Goal: Task Accomplishment & Management: Complete application form

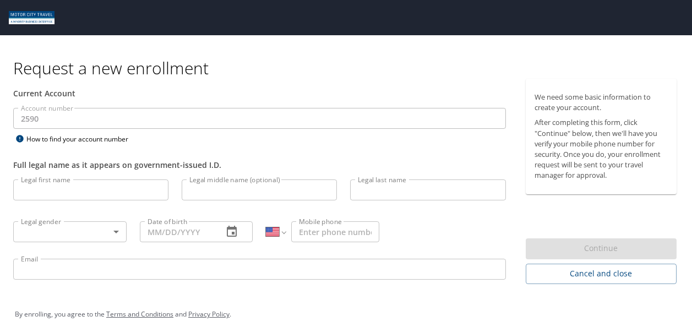
select select "US"
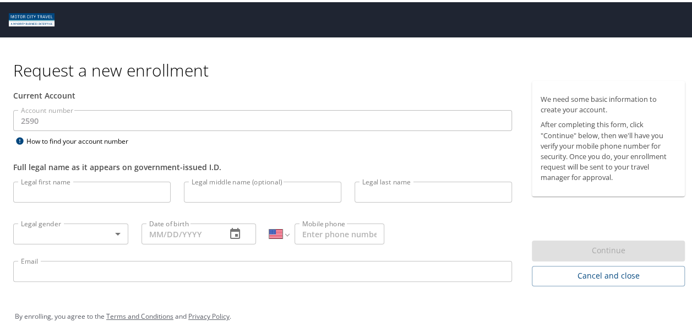
scroll to position [12, 0]
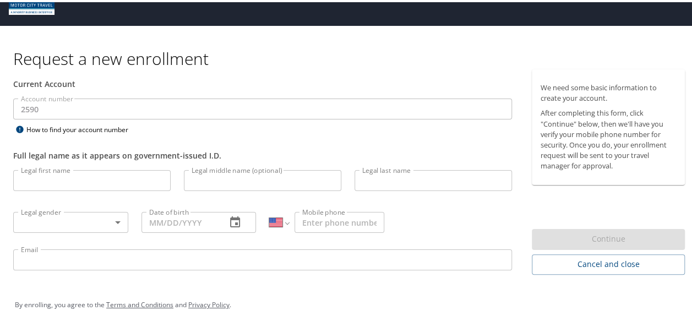
drag, startPoint x: 205, startPoint y: 63, endPoint x: 5, endPoint y: 69, distance: 200.1
click at [5, 69] on div "Request a new enrollment Current Account Account number 2590 Account number How…" at bounding box center [350, 176] width 701 height 304
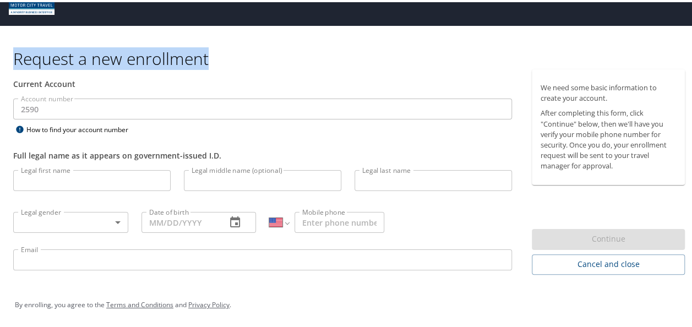
drag, startPoint x: 13, startPoint y: 64, endPoint x: 257, endPoint y: 58, distance: 244.1
click at [257, 58] on h1 "Request a new enrollment" at bounding box center [353, 56] width 681 height 21
copy h1 "Request a new enrollment"
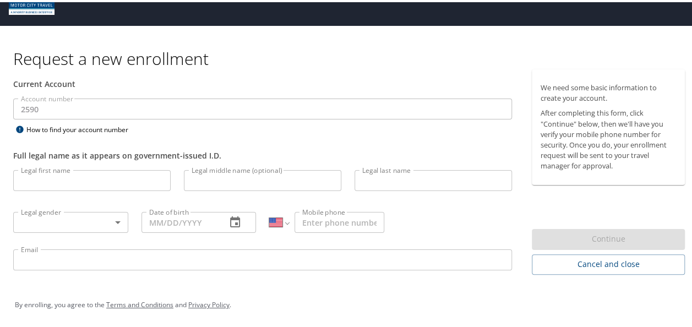
click at [292, 136] on div "Full legal name as it appears on government-issued I.D." at bounding box center [263, 147] width 512 height 27
click at [115, 178] on input "Legal first name" at bounding box center [92, 178] width 158 height 21
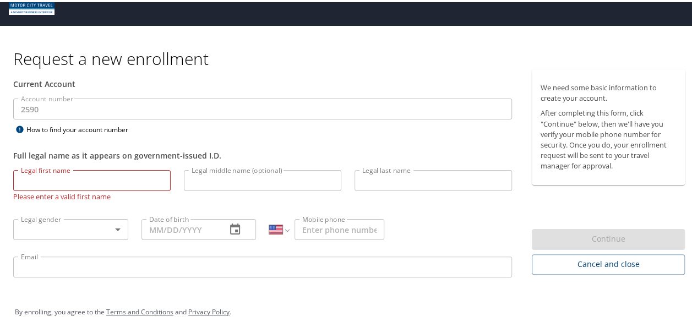
click at [217, 134] on div "Full legal name as it appears on government-issued I.D." at bounding box center [263, 147] width 512 height 27
drag, startPoint x: 72, startPoint y: 169, endPoint x: 24, endPoint y: 167, distance: 48.0
click at [24, 168] on input "Legal first name" at bounding box center [92, 178] width 158 height 21
click at [222, 132] on div "Account number 2590 Account number How to find your account number" at bounding box center [263, 115] width 512 height 38
click at [213, 143] on div "Full legal name as it appears on government-issued I.D." at bounding box center [263, 147] width 512 height 27
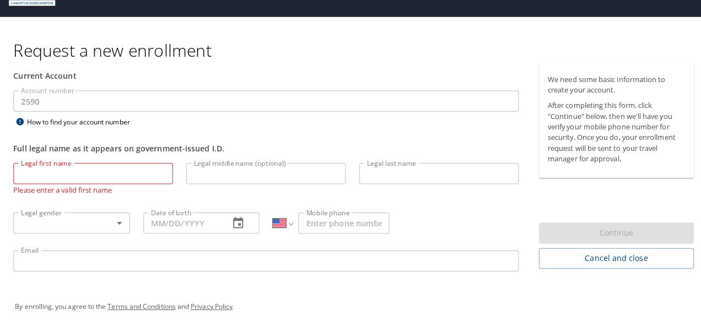
scroll to position [0, 0]
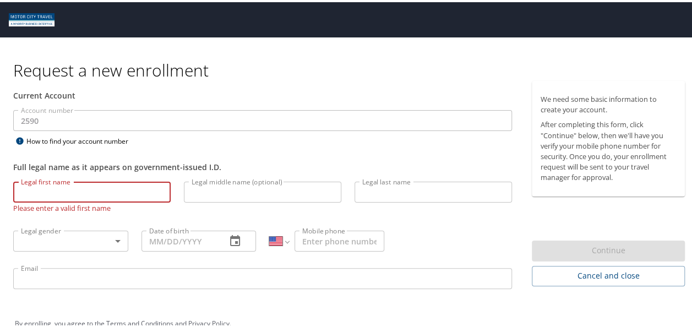
click at [113, 193] on input "Legal first name" at bounding box center [92, 190] width 158 height 21
type input "Jorge Armando"
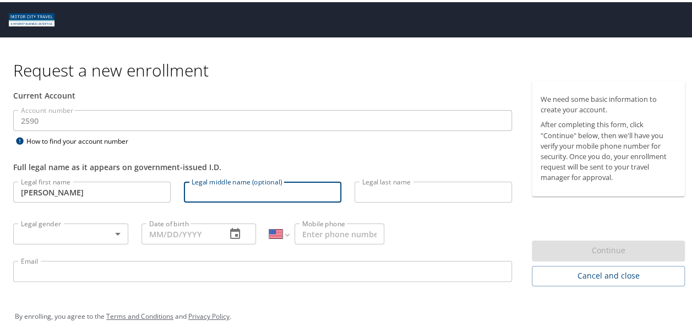
click at [246, 192] on input "Legal middle name (optional)" at bounding box center [263, 190] width 158 height 21
type input "Rodriguez"
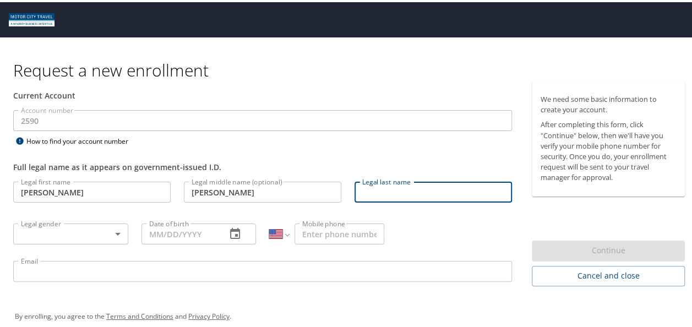
click at [421, 188] on input "Legal last name" at bounding box center [434, 190] width 158 height 21
type input "Olivo"
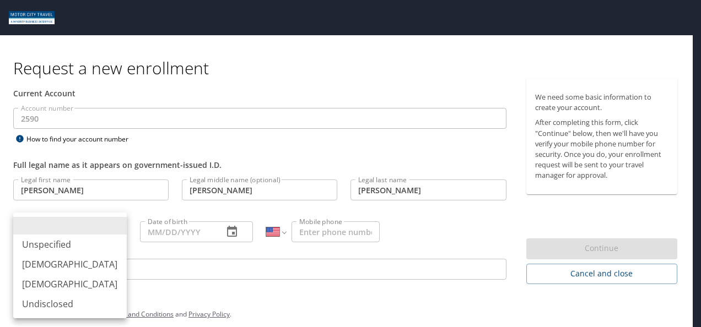
click at [120, 232] on body "Request a new enrollment Current Account Account number 2590 Account number How…" at bounding box center [350, 163] width 701 height 327
drag, startPoint x: 101, startPoint y: 267, endPoint x: 101, endPoint y: 260, distance: 6.6
click at [101, 267] on li "[DEMOGRAPHIC_DATA]" at bounding box center [69, 265] width 113 height 20
type input "[DEMOGRAPHIC_DATA]"
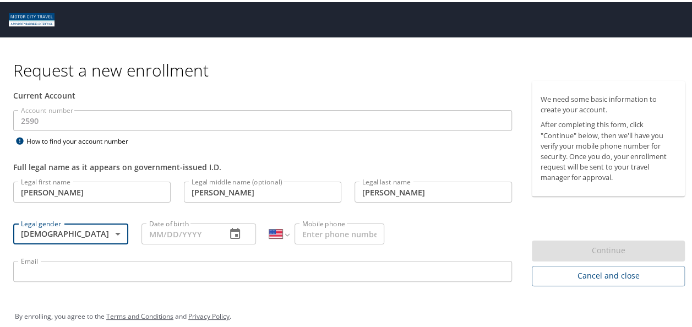
click at [192, 237] on input "Date of birth" at bounding box center [180, 231] width 77 height 21
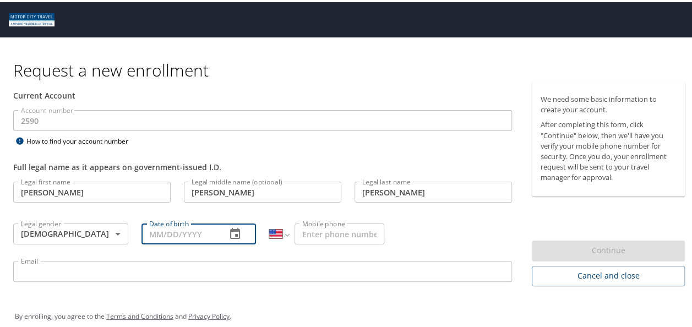
click at [229, 234] on icon "button" at bounding box center [235, 231] width 13 height 13
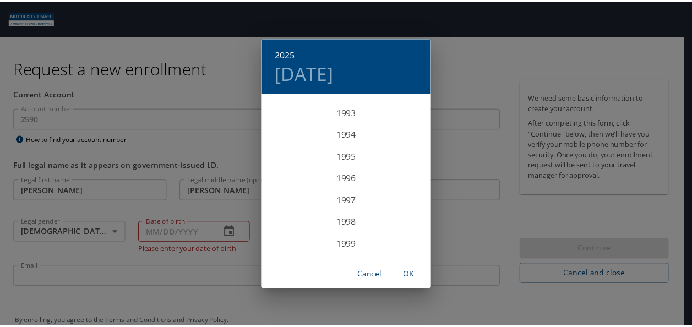
scroll to position [2049, 0]
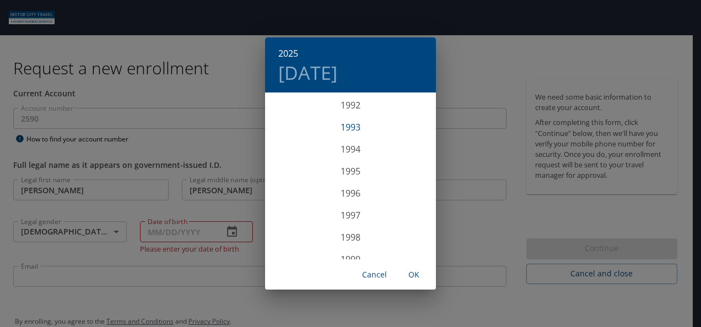
click at [353, 125] on div "1993" at bounding box center [350, 127] width 171 height 22
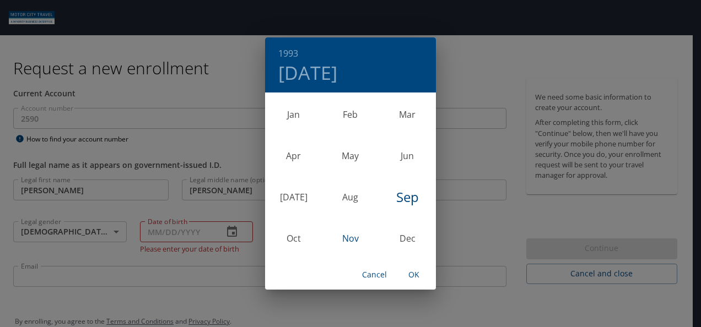
click at [347, 237] on div "Nov" at bounding box center [350, 238] width 57 height 41
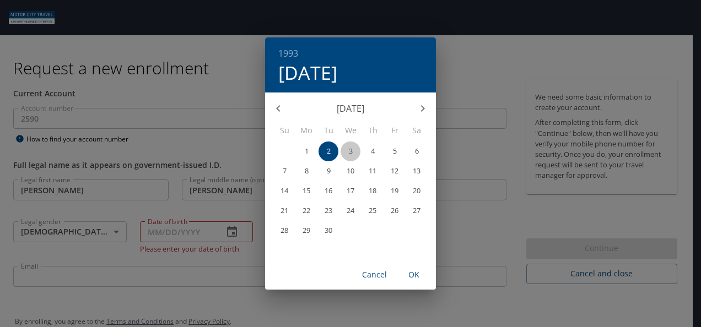
click at [355, 153] on span "3" at bounding box center [350, 151] width 20 height 7
click at [413, 274] on span "OK" at bounding box center [414, 275] width 26 height 14
type input "11/03/1993"
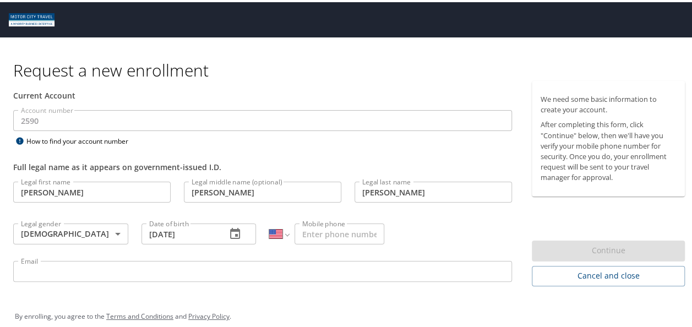
click at [355, 231] on input "Mobile phone" at bounding box center [340, 231] width 90 height 21
type input "(899) 308-3098"
click at [346, 269] on input "Email" at bounding box center [262, 269] width 499 height 21
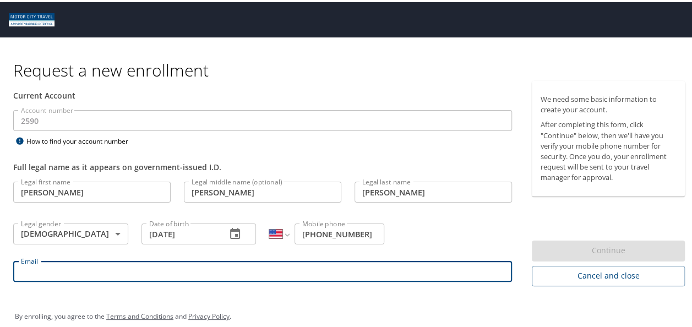
type input "jrodriguezolivo@tifs.com"
select select "MX"
type input "899 308 3098"
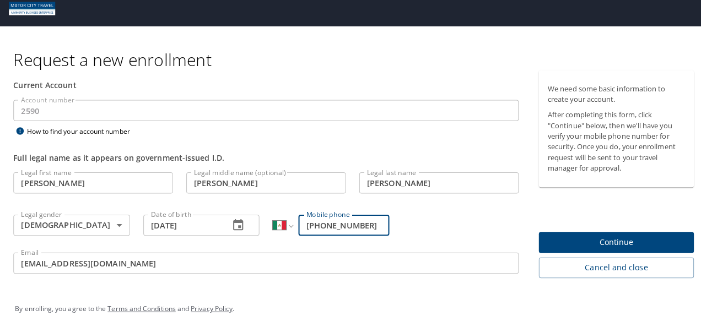
scroll to position [12, 0]
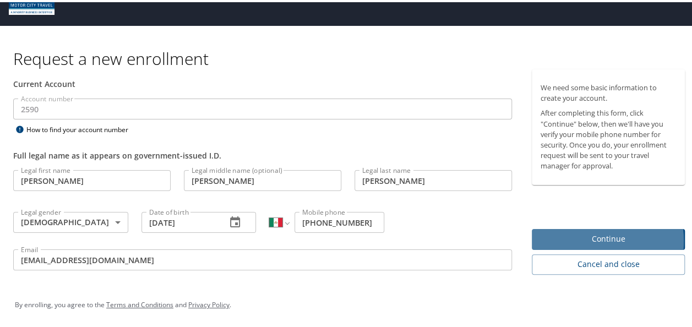
click at [575, 239] on span "Continue" at bounding box center [609, 237] width 136 height 14
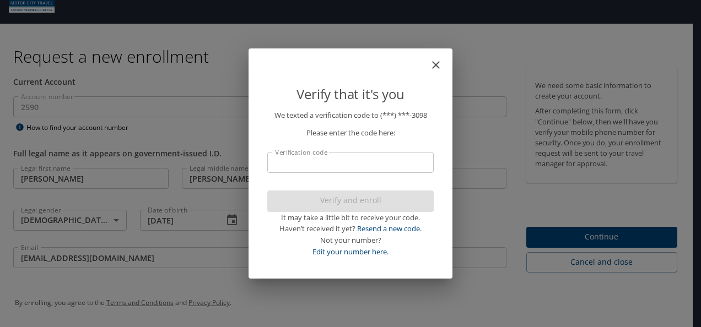
click at [359, 164] on input "Verification code" at bounding box center [350, 162] width 166 height 21
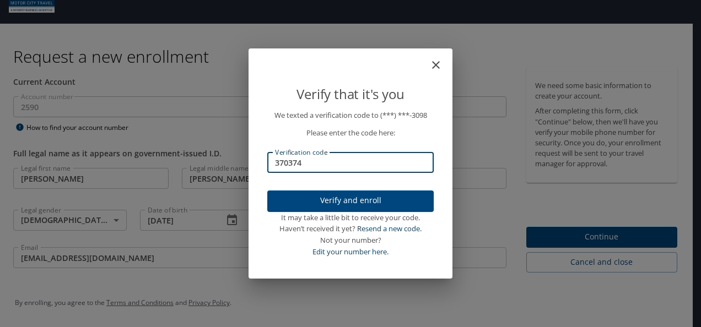
type input "370374"
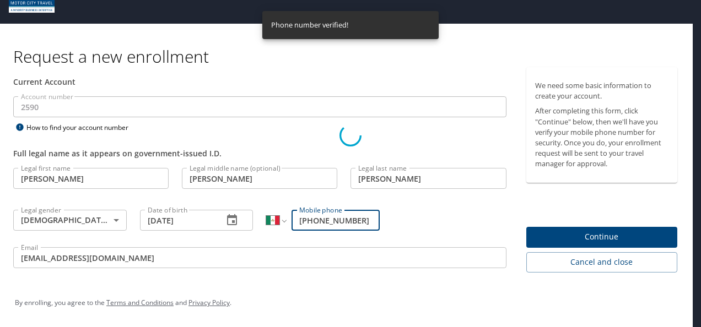
scroll to position [0, 0]
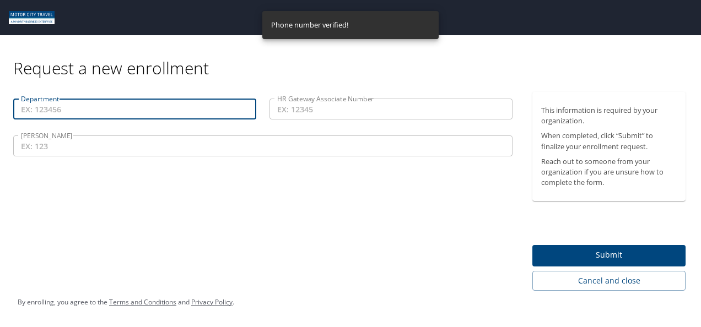
click at [163, 110] on input "Department" at bounding box center [134, 109] width 243 height 21
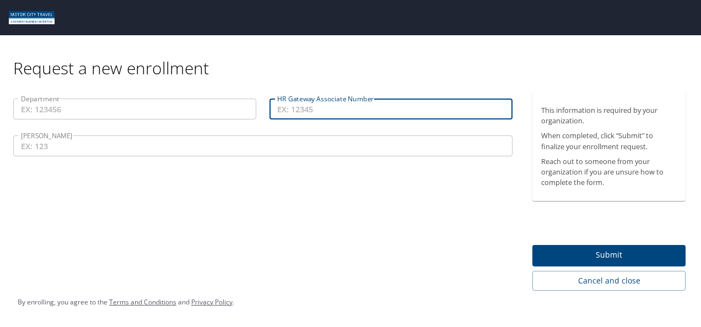
click at [369, 100] on input "HR Gateway Associate Number" at bounding box center [390, 109] width 243 height 21
click at [116, 140] on input "COY" at bounding box center [262, 146] width 499 height 21
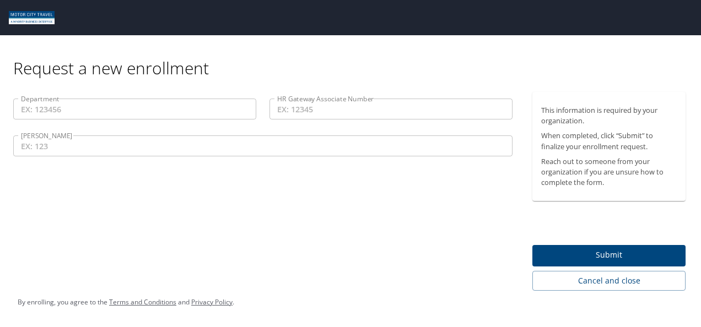
drag, startPoint x: 279, startPoint y: 98, endPoint x: 364, endPoint y: 97, distance: 84.8
click at [364, 97] on div "HR Gateway Associate Number HR Gateway Associate Number" at bounding box center [391, 110] width 256 height 37
click at [377, 78] on div "Request a new enrollment" at bounding box center [353, 57] width 681 height 44
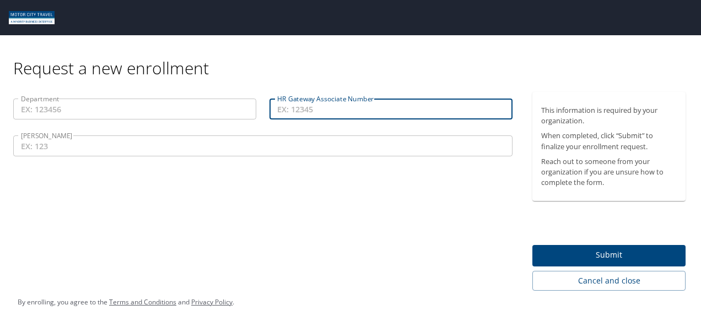
click at [338, 111] on input "HR Gateway Associate Number" at bounding box center [390, 109] width 243 height 21
type input "20836"
click at [185, 195] on div "Department Department HR Gateway Associate Number 20836 HR Gateway Associate Nu…" at bounding box center [263, 191] width 526 height 199
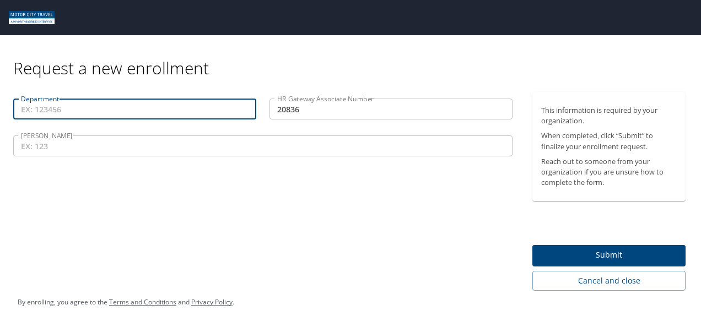
click at [170, 111] on input "Department" at bounding box center [134, 109] width 243 height 21
paste input "Engineering"
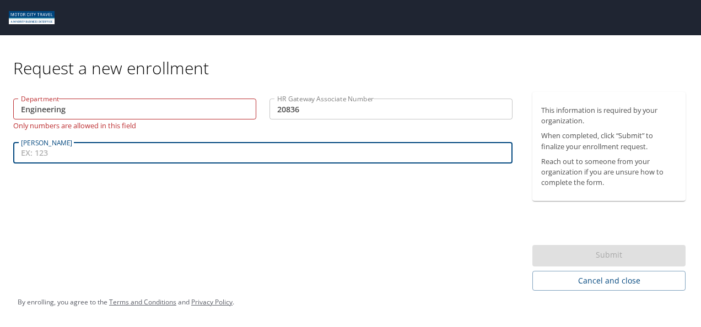
click at [73, 146] on input "COY" at bounding box center [262, 153] width 499 height 21
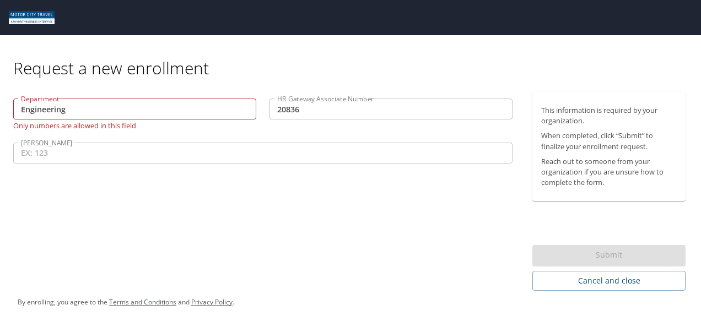
click at [110, 180] on div "Department Engineering Department Only numbers are allowed in this field HR Gat…" at bounding box center [263, 191] width 526 height 199
click at [76, 105] on input "Engineering" at bounding box center [134, 109] width 243 height 21
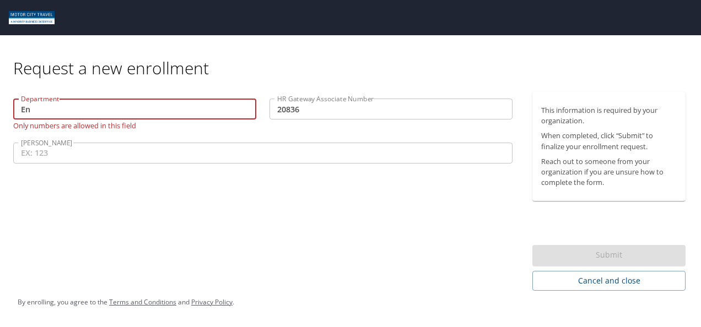
type input "E"
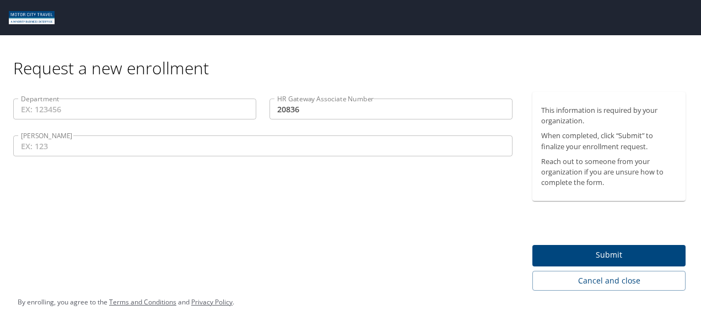
click at [466, 215] on div "Department Department HR Gateway Associate Number 20836 HR Gateway Associate Nu…" at bounding box center [263, 191] width 526 height 199
click at [377, 220] on div "Department Department HR Gateway Associate Number 20836 HR Gateway Associate Nu…" at bounding box center [263, 191] width 526 height 199
click at [79, 145] on input "COY" at bounding box center [262, 146] width 499 height 21
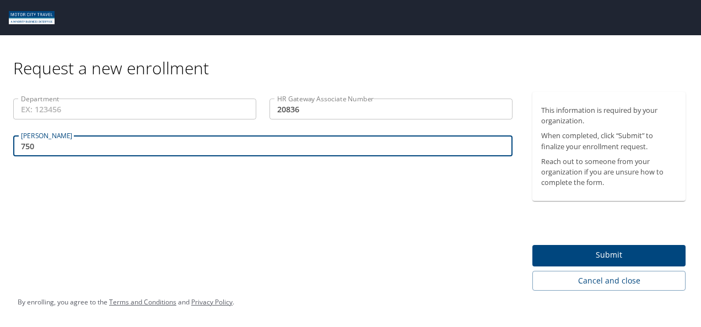
type input "750"
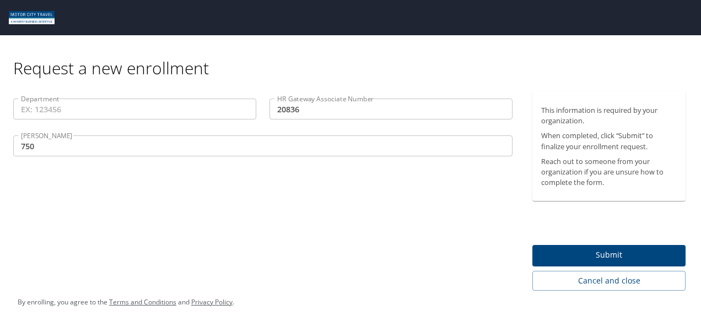
click at [229, 127] on div "Department Department" at bounding box center [135, 110] width 256 height 37
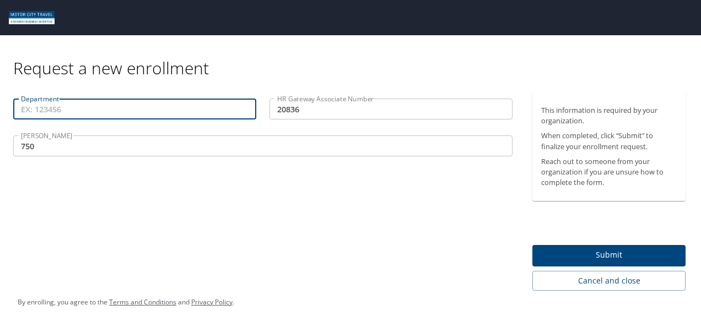
click at [79, 106] on input "Department" at bounding box center [134, 109] width 243 height 21
type input "60200"
click at [559, 248] on button "Submit" at bounding box center [608, 255] width 153 height 21
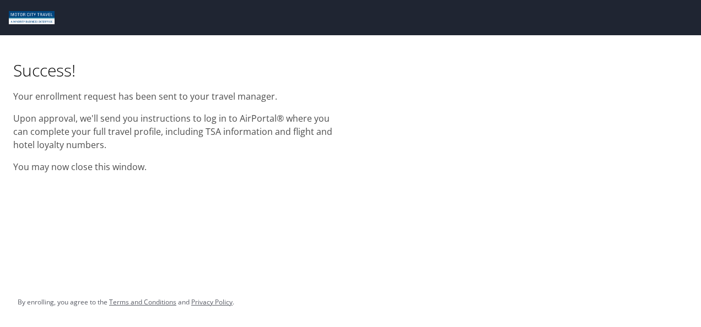
click at [386, 102] on div "Success! Your enrollment request has been sent to your travel manager. Upon app…" at bounding box center [350, 107] width 701 height 145
click at [223, 74] on h1 "Success!" at bounding box center [175, 69] width 324 height 21
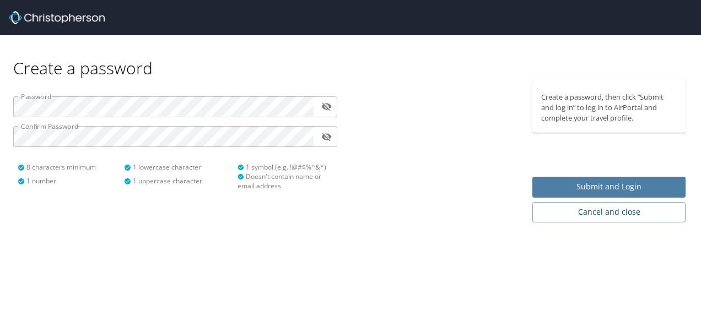
click at [597, 186] on span "Submit and Login" at bounding box center [609, 187] width 136 height 14
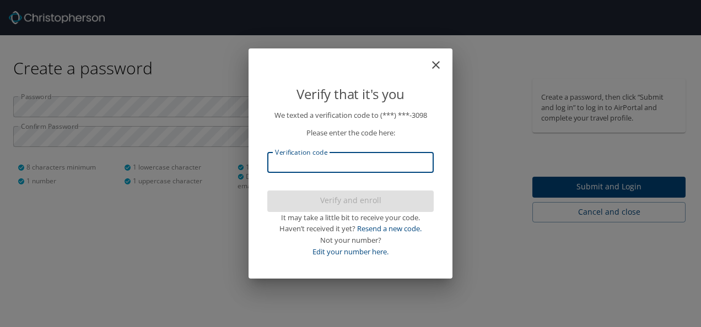
click at [392, 164] on input "Verification code" at bounding box center [350, 162] width 166 height 21
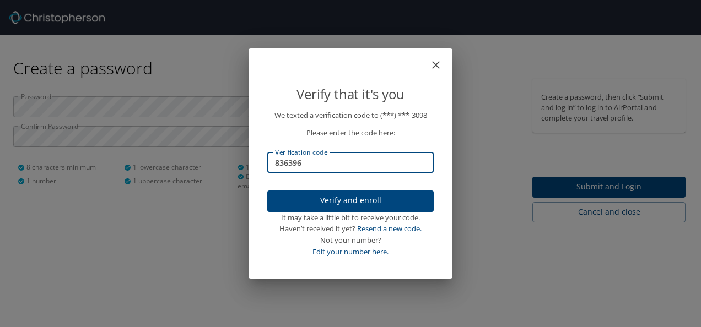
type input "836396"
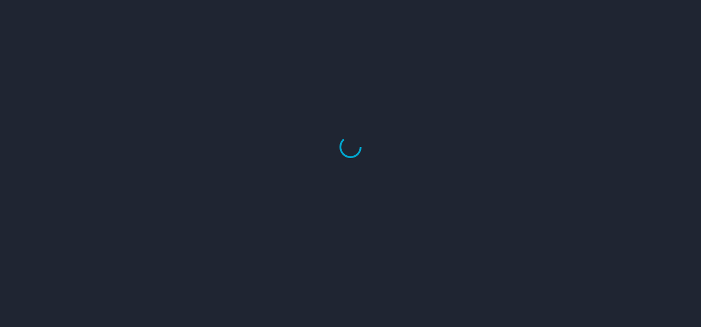
select select "US"
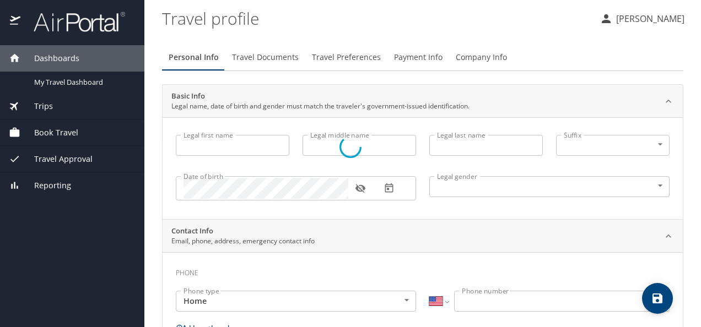
type input "[PERSON_NAME]"
type input "Rodriguez"
type input "Olivo"
type input "Male"
select select "MX"
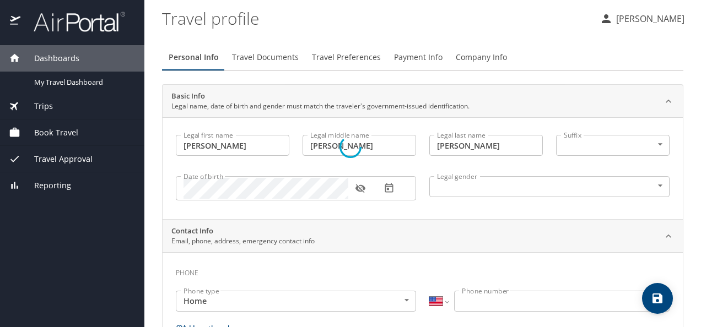
select select "MX"
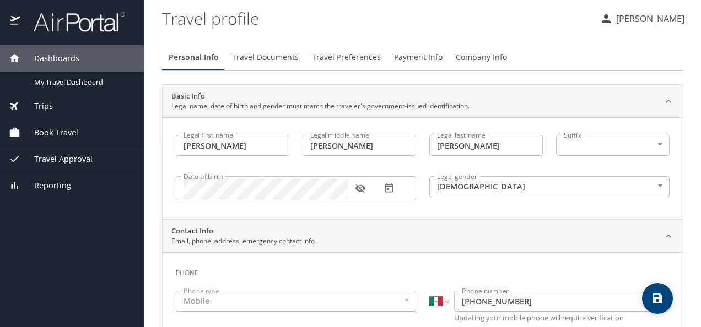
click at [654, 151] on body "Dashboards My Travel Dashboard Trips Current / Future Trips Past Trips Trips Mi…" at bounding box center [350, 163] width 701 height 327
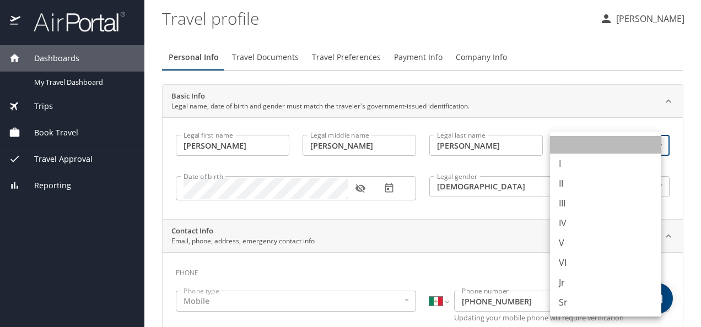
click at [654, 151] on li at bounding box center [605, 145] width 111 height 18
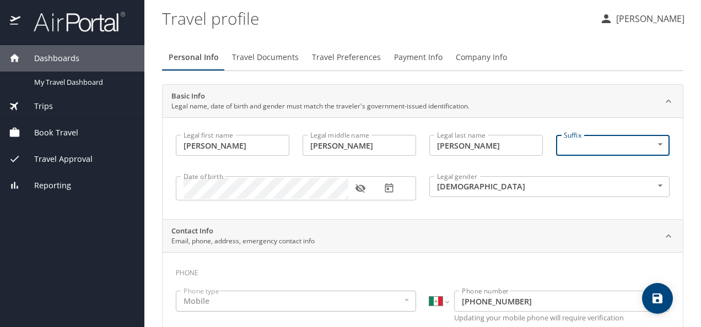
click at [654, 147] on body "Dashboards My Travel Dashboard Trips Current / Future Trips Past Trips Trips Mi…" at bounding box center [350, 163] width 701 height 327
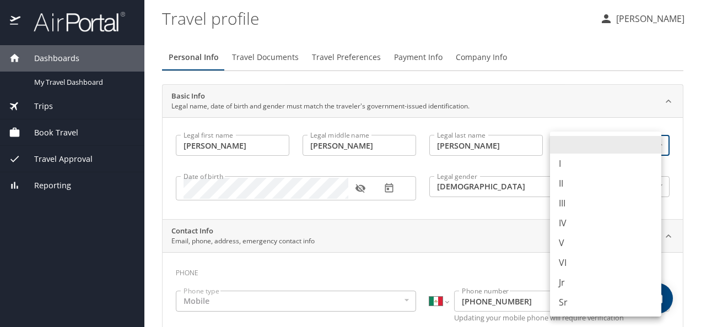
click at [638, 126] on div at bounding box center [350, 163] width 701 height 327
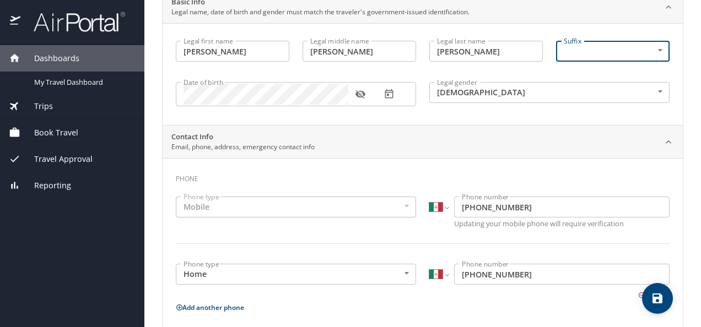
scroll to position [110, 0]
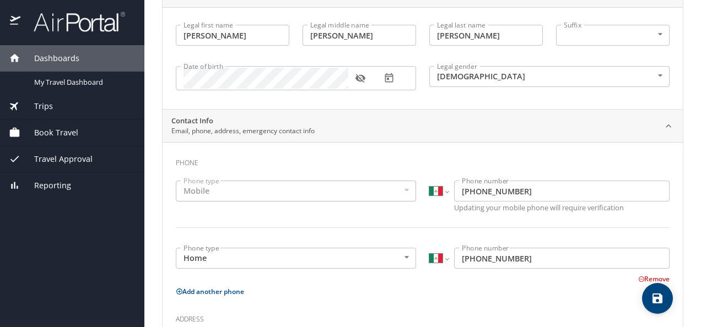
click at [338, 197] on div "Mobile" at bounding box center [296, 191] width 240 height 21
click at [384, 193] on div "Mobile" at bounding box center [296, 191] width 240 height 21
click at [402, 190] on div "Mobile" at bounding box center [296, 191] width 240 height 21
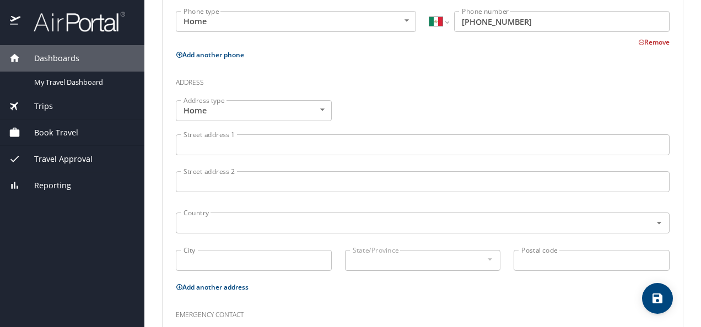
scroll to position [331, 0]
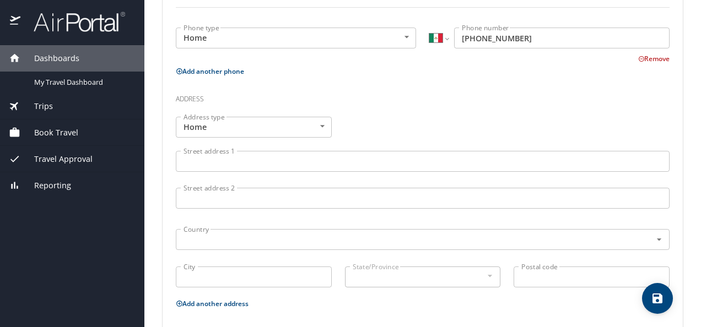
click at [315, 128] on body "Dashboards My Travel Dashboard Trips Current / Future Trips Past Trips Trips Mi…" at bounding box center [350, 163] width 701 height 327
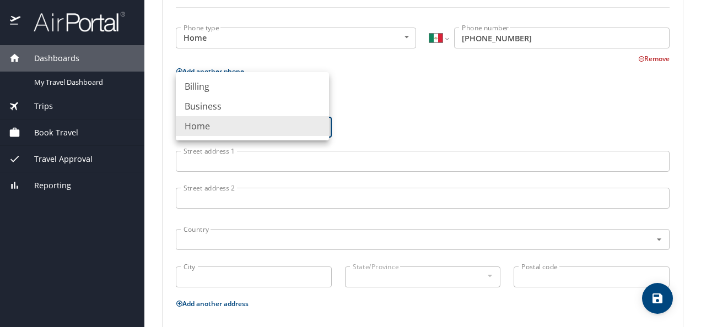
click at [387, 125] on div at bounding box center [350, 163] width 701 height 327
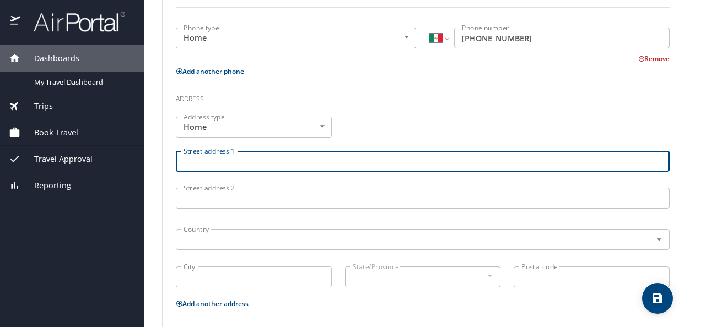
click at [265, 164] on input "Street address 1" at bounding box center [423, 161] width 494 height 21
click at [404, 125] on div "Address type Home Home Address type Street address 1 Street address 1 Street ad…" at bounding box center [422, 203] width 507 height 187
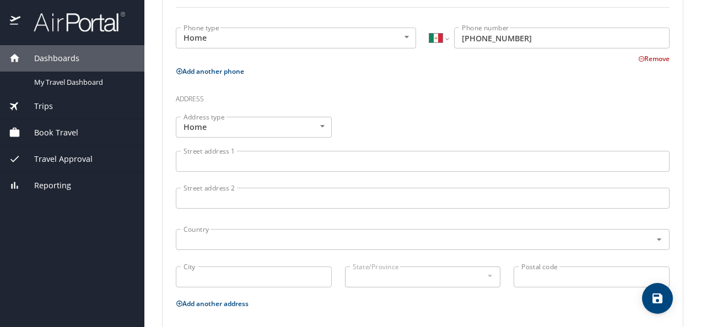
click at [321, 129] on body "Dashboards My Travel Dashboard Trips Current / Future Trips Past Trips Trips Mi…" at bounding box center [350, 163] width 701 height 327
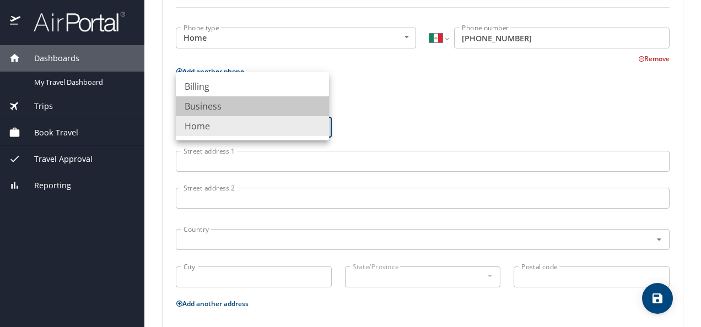
click at [301, 109] on li "Business" at bounding box center [252, 106] width 153 height 20
type input "Business"
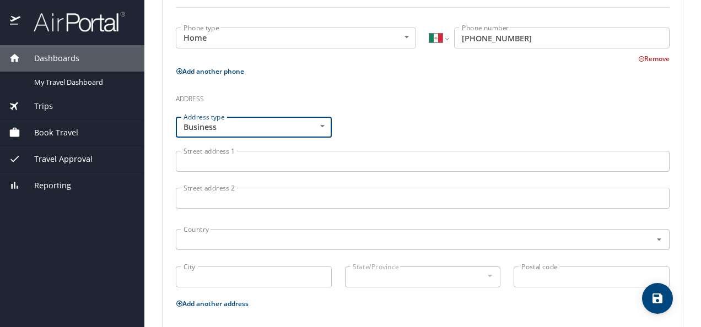
click at [372, 120] on div "Address type Business Business Address type Street address 1 Street address 1 S…" at bounding box center [422, 203] width 507 height 187
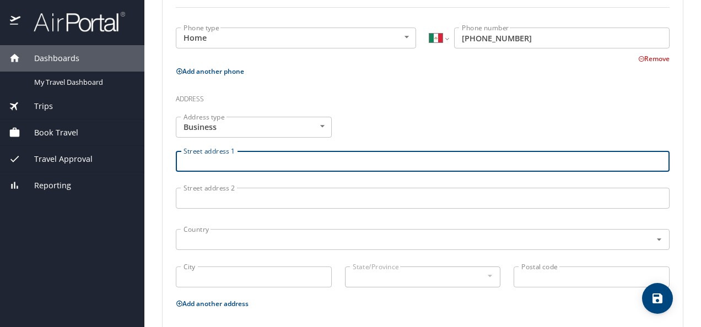
click at [246, 163] on input "Street address 1" at bounding box center [423, 161] width 494 height 21
paste input "Mike Allen S/N"
type input "Mike Allen S/N"
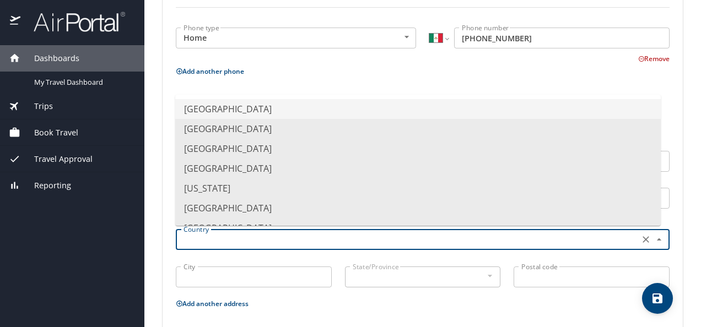
click at [231, 235] on input "text" at bounding box center [406, 239] width 454 height 14
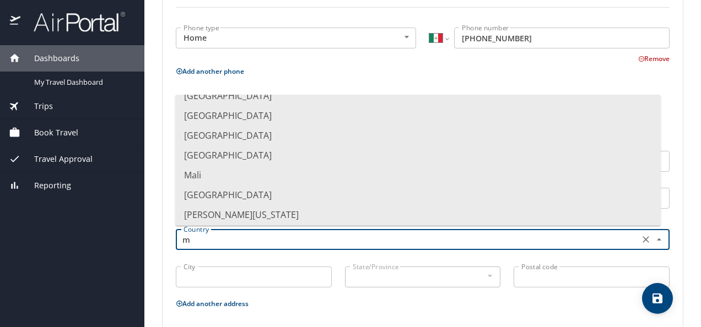
scroll to position [668, 0]
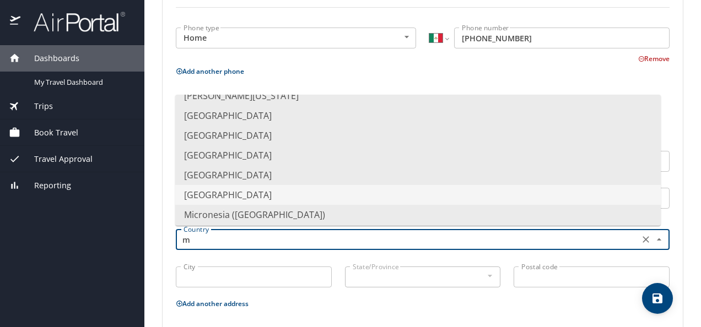
click at [243, 192] on li "[GEOGRAPHIC_DATA]" at bounding box center [417, 195] width 485 height 20
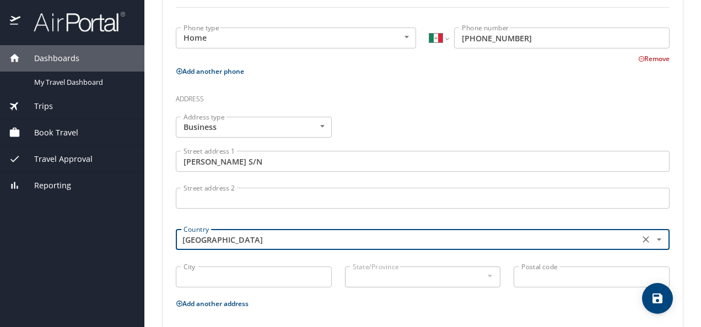
type input "[GEOGRAPHIC_DATA]"
click at [268, 269] on input "City" at bounding box center [254, 277] width 156 height 21
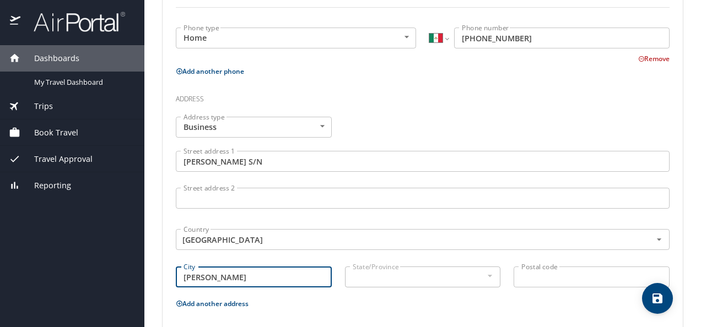
type input "Reynosa"
click at [483, 278] on div at bounding box center [489, 275] width 12 height 13
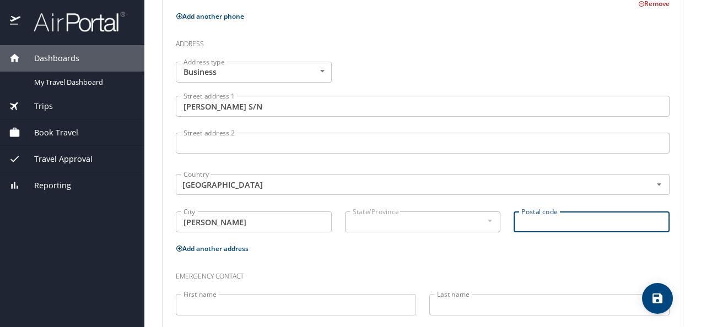
click at [541, 222] on input "Postal code" at bounding box center [591, 222] width 156 height 21
click at [559, 223] on input "Postal code" at bounding box center [591, 222] width 156 height 21
type input "88788"
click at [483, 255] on div "Phone Phone type Mobile Mobile Phone type International Afghanistan Åland Islan…" at bounding box center [423, 118] width 494 height 486
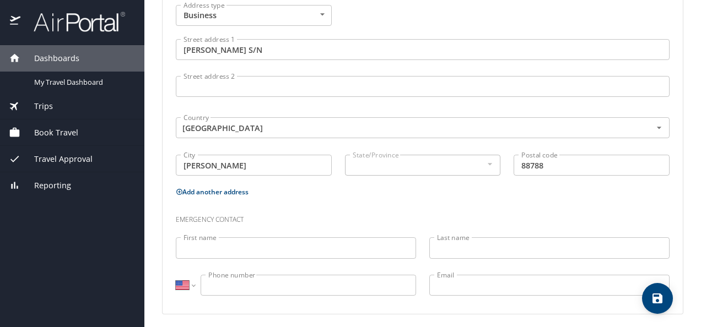
scroll to position [445, 0]
click at [346, 245] on input "First name" at bounding box center [296, 245] width 240 height 21
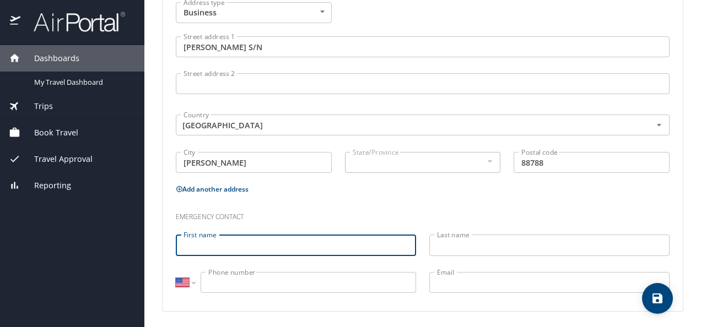
click at [253, 243] on input "First name" at bounding box center [296, 245] width 240 height 21
type input "Blanca"
click at [480, 249] on input "Last name" at bounding box center [549, 245] width 240 height 21
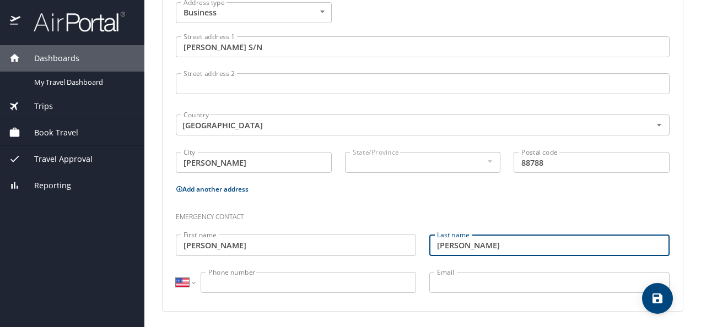
type input "Olivo"
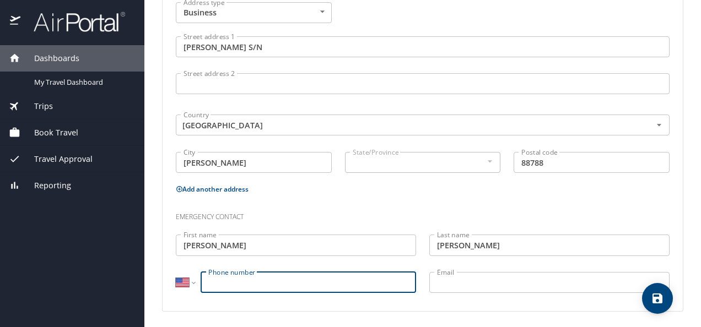
click at [375, 279] on input "Phone number" at bounding box center [308, 282] width 215 height 21
type input "(899) 152-1160"
click at [429, 301] on div "Phone Phone type Mobile Mobile Phone type International Afghanistan Åland Islan…" at bounding box center [423, 59] width 520 height 504
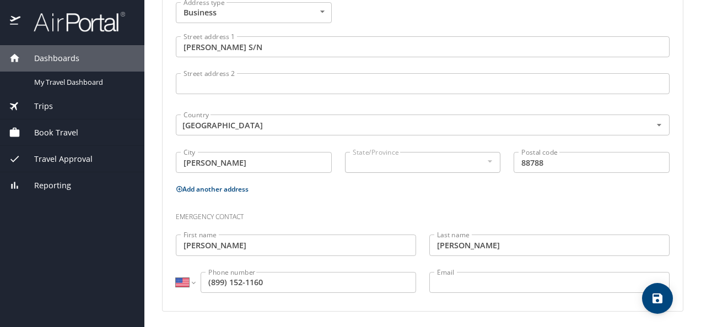
click at [550, 199] on div "Emergency contact" at bounding box center [422, 213] width 507 height 30
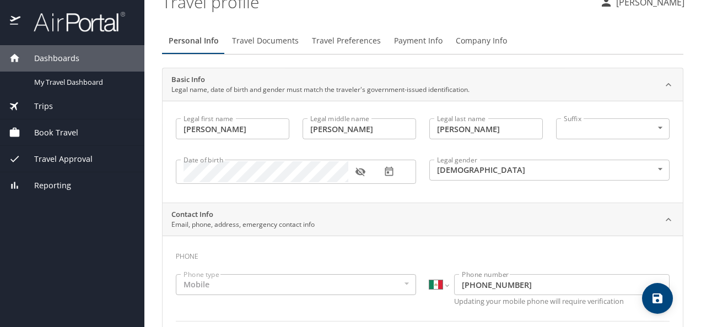
scroll to position [0, 0]
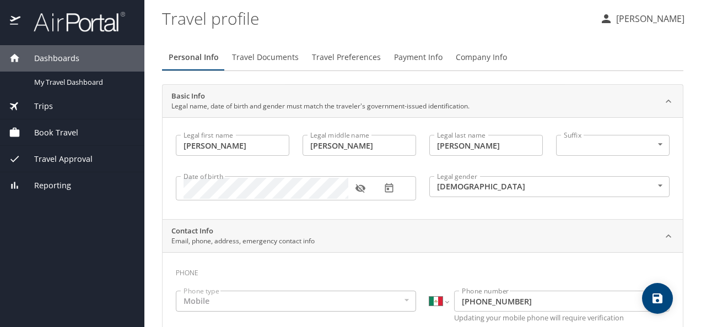
click at [661, 301] on icon "save" at bounding box center [657, 299] width 10 height 10
select select "MX"
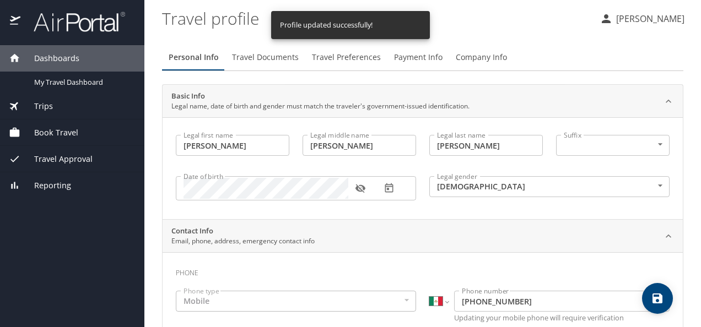
select select "MX"
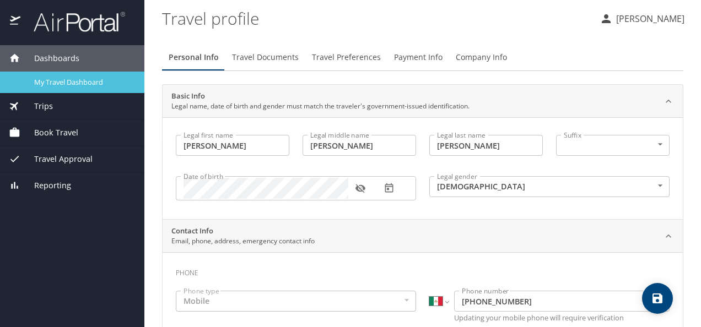
click at [102, 85] on span "My Travel Dashboard" at bounding box center [82, 82] width 97 height 10
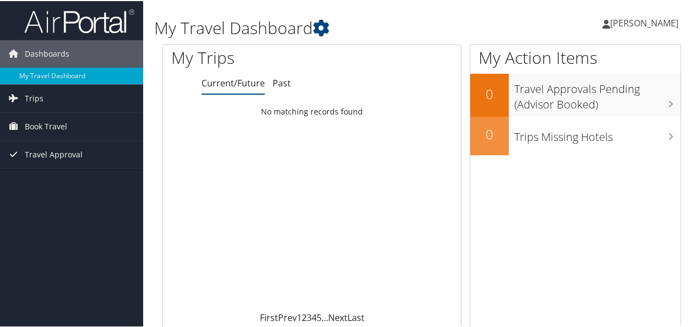
click at [610, 22] on span "[PERSON_NAME]" at bounding box center [644, 22] width 68 height 12
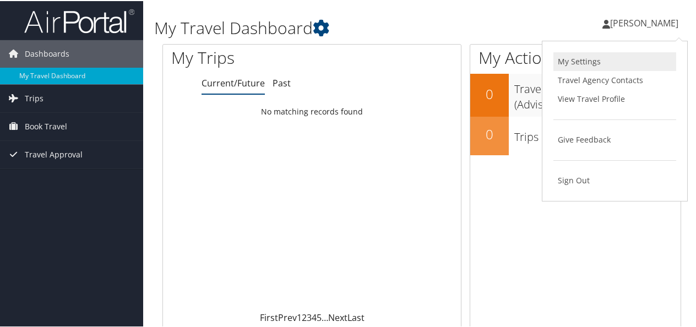
click at [603, 59] on link "My Settings" at bounding box center [615, 60] width 123 height 19
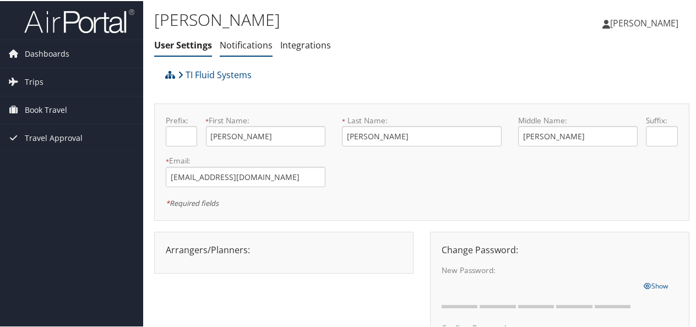
click at [257, 45] on link "Notifications" at bounding box center [246, 44] width 53 height 12
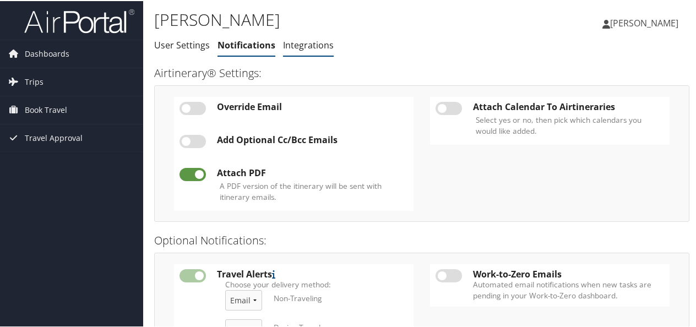
click at [316, 45] on link "Integrations" at bounding box center [308, 44] width 51 height 12
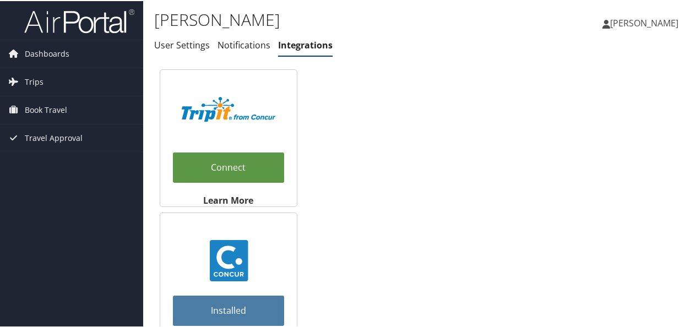
click at [653, 20] on span "[PERSON_NAME]" at bounding box center [644, 22] width 68 height 12
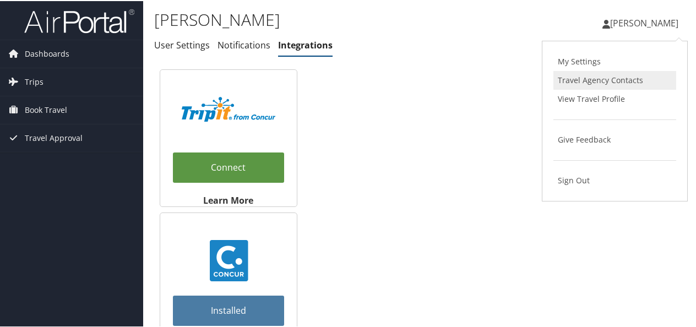
click at [624, 78] on link "Travel Agency Contacts" at bounding box center [615, 79] width 123 height 19
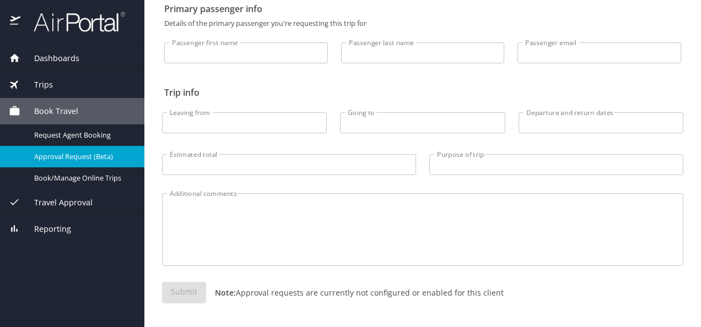
scroll to position [11, 0]
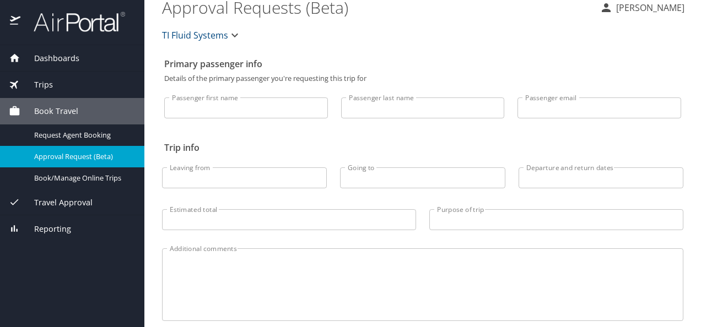
click at [238, 36] on icon "button" at bounding box center [234, 35] width 13 height 13
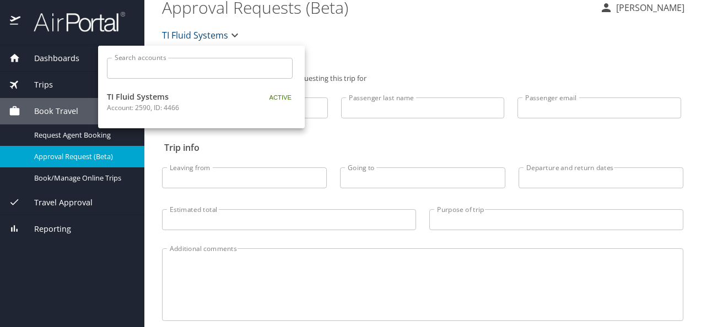
click at [235, 35] on div at bounding box center [350, 163] width 701 height 327
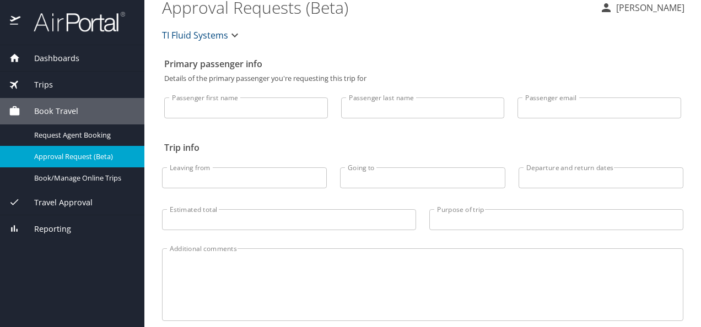
click at [232, 39] on icon "button" at bounding box center [234, 35] width 13 height 13
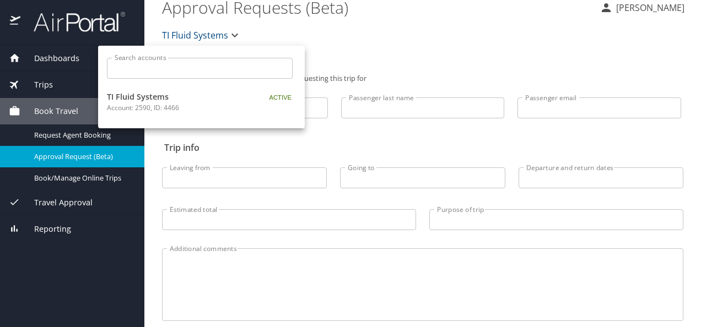
click at [232, 39] on div at bounding box center [350, 163] width 701 height 327
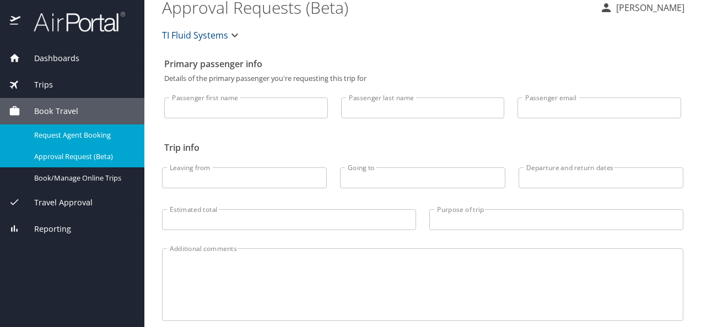
click at [117, 134] on span "Request Agent Booking" at bounding box center [82, 135] width 97 height 10
